Goal: Task Accomplishment & Management: Use online tool/utility

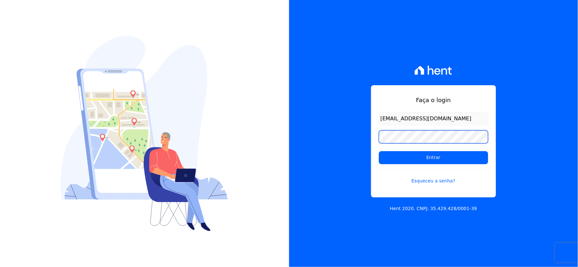
click at [323, 133] on div "Faça o login rh@cesariengenharia.com.br Entrar Esqueceu a senha? Hent 2020. CNP…" at bounding box center [433, 133] width 289 height 267
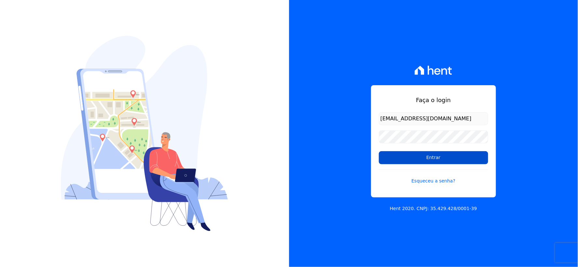
click at [386, 157] on input "Entrar" at bounding box center [433, 157] width 109 height 13
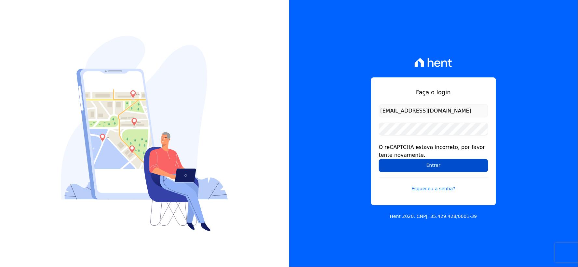
click at [391, 162] on input "Entrar" at bounding box center [433, 165] width 109 height 13
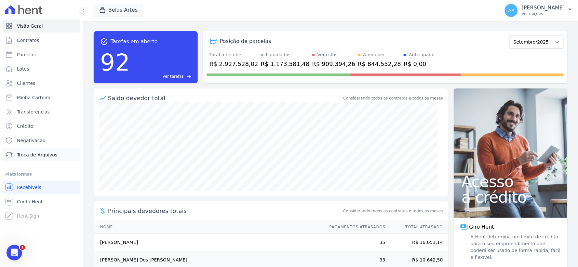
click at [29, 155] on span "Troca de Arquivos" at bounding box center [37, 154] width 40 height 7
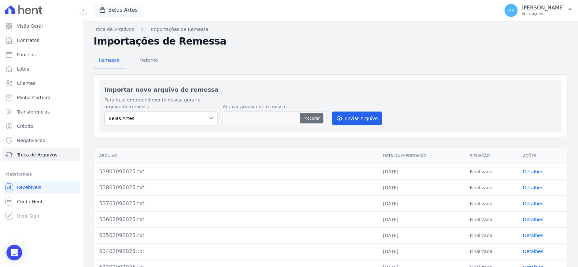
click at [303, 118] on button "Procurar" at bounding box center [311, 118] width 23 height 10
type input "54004092025.txt"
click at [345, 118] on button "Enviar Arquivo" at bounding box center [357, 118] width 50 height 14
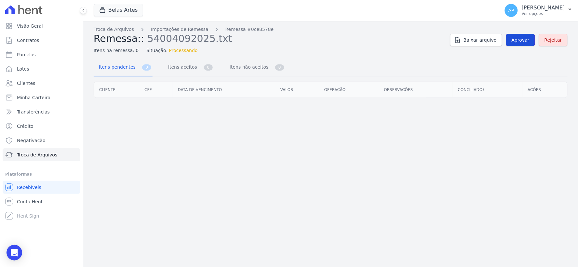
click at [516, 43] on span "Aprovar" at bounding box center [520, 40] width 18 height 7
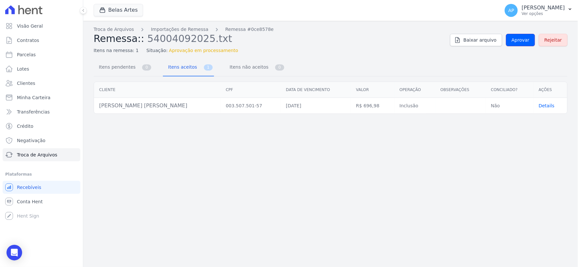
click at [515, 40] on span "Aprovar" at bounding box center [520, 40] width 18 height 7
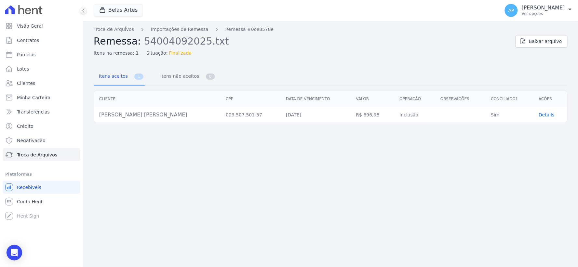
click at [515, 40] on div "Troca de Arquivos Importações de Remessa Remessa #0ce8578e Remessa: 54004092025…" at bounding box center [331, 41] width 474 height 31
click at [35, 58] on link "Parcelas" at bounding box center [42, 54] width 78 height 13
select select
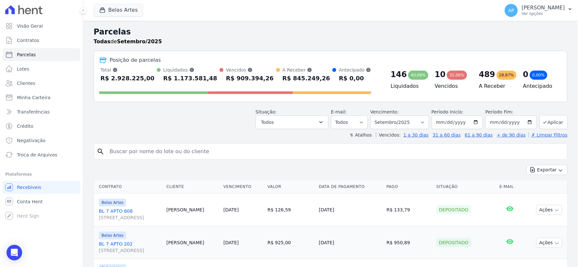
click at [180, 154] on input "search" at bounding box center [335, 151] width 459 height 13
paste input "Amanda Carolina Borges da Silva"
type input "Amanda Carolina Borges da Silva"
select select
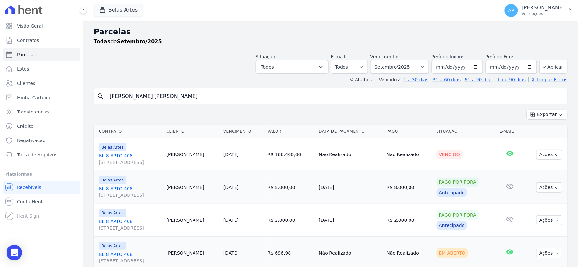
scroll to position [56, 0]
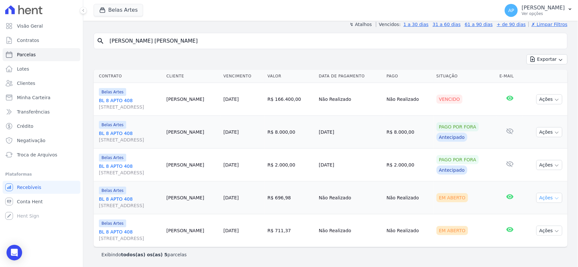
click at [540, 197] on button "Ações" at bounding box center [549, 198] width 26 height 10
click at [525, 211] on link "Ver boleto" at bounding box center [546, 212] width 62 height 12
